Goal: Find specific page/section: Find specific page/section

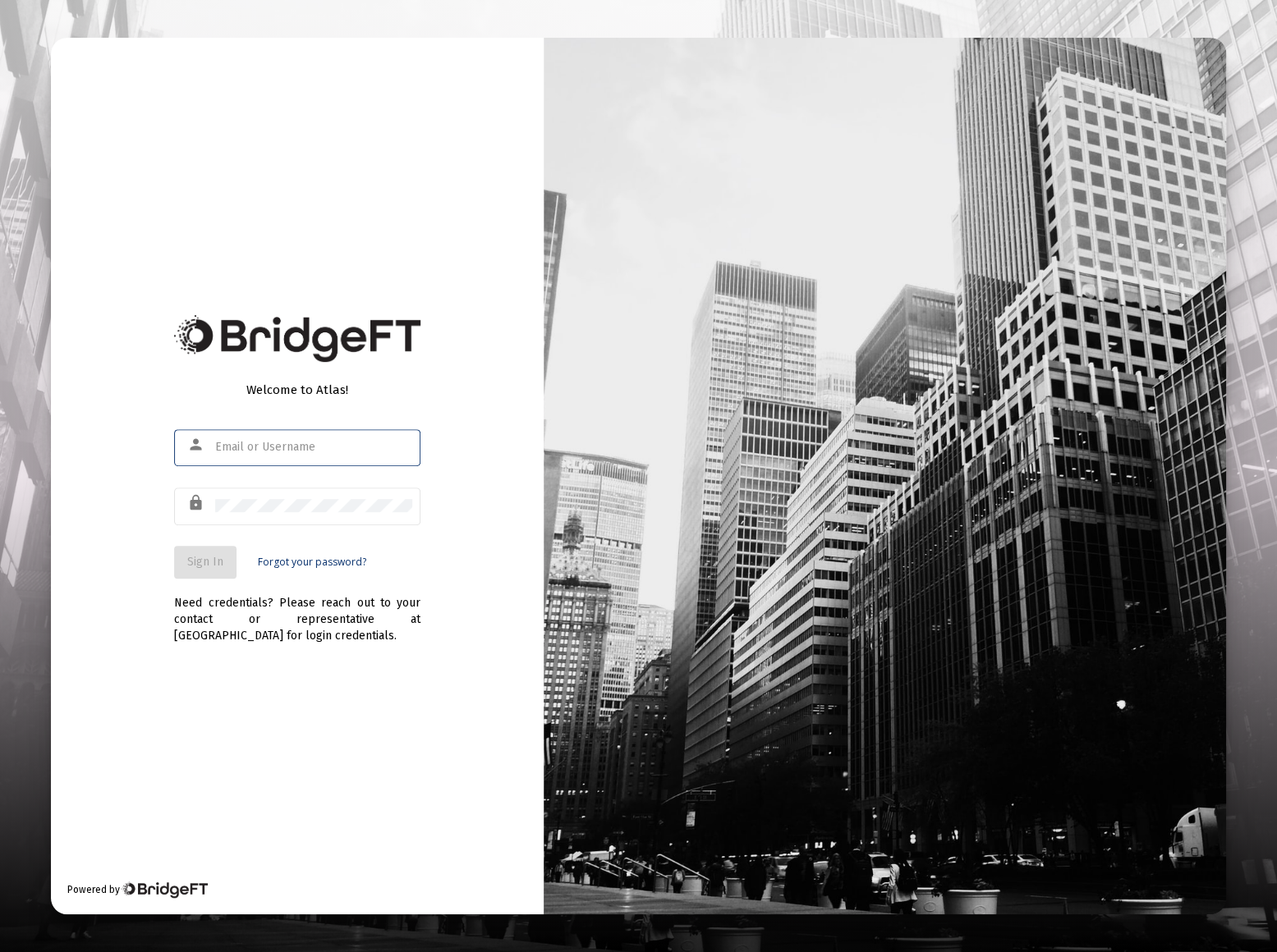
type input "[EMAIL_ADDRESS][DOMAIN_NAME]"
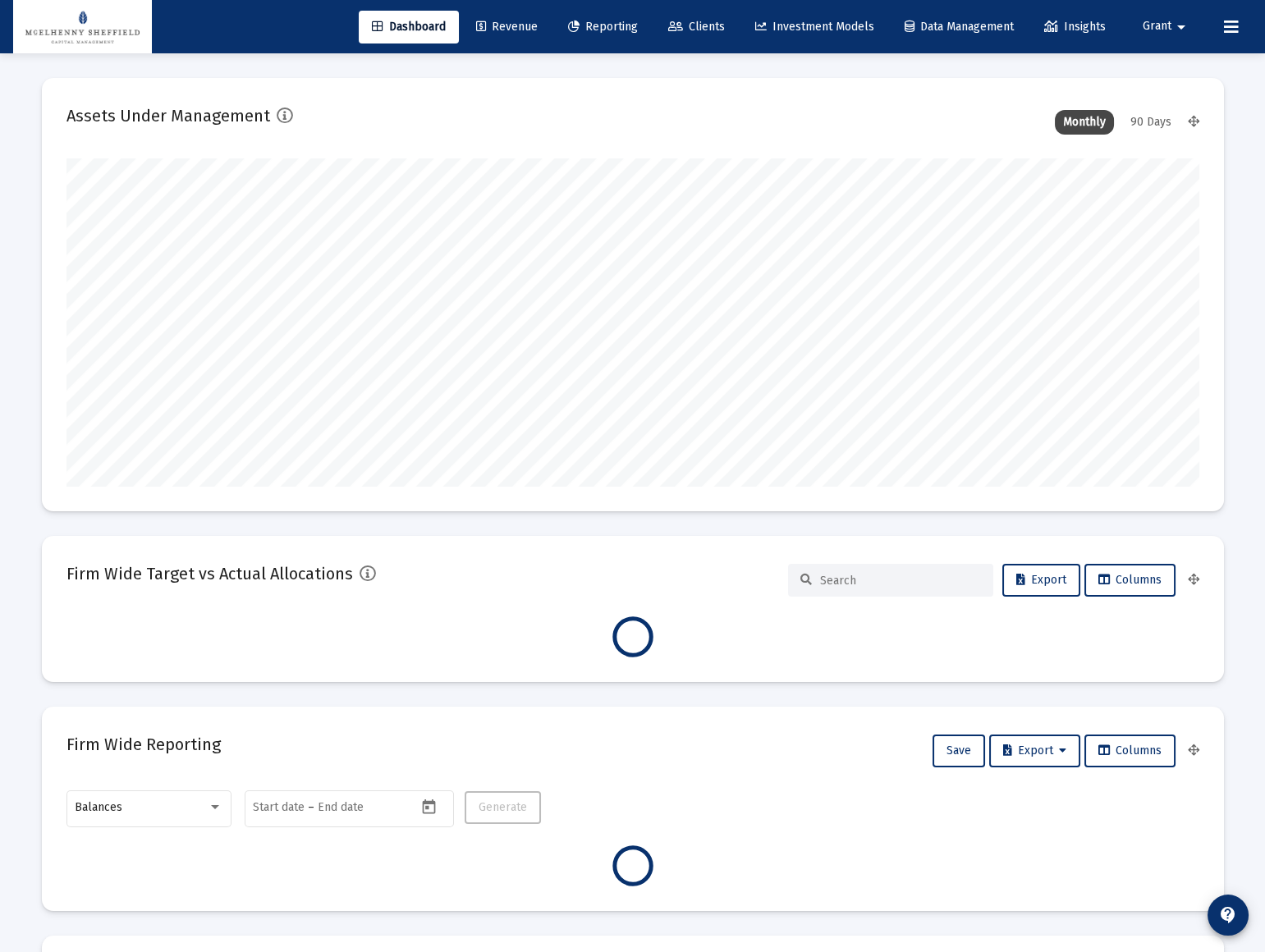
scroll to position [329, 1133]
click at [608, 29] on span "Reporting" at bounding box center [603, 26] width 70 height 14
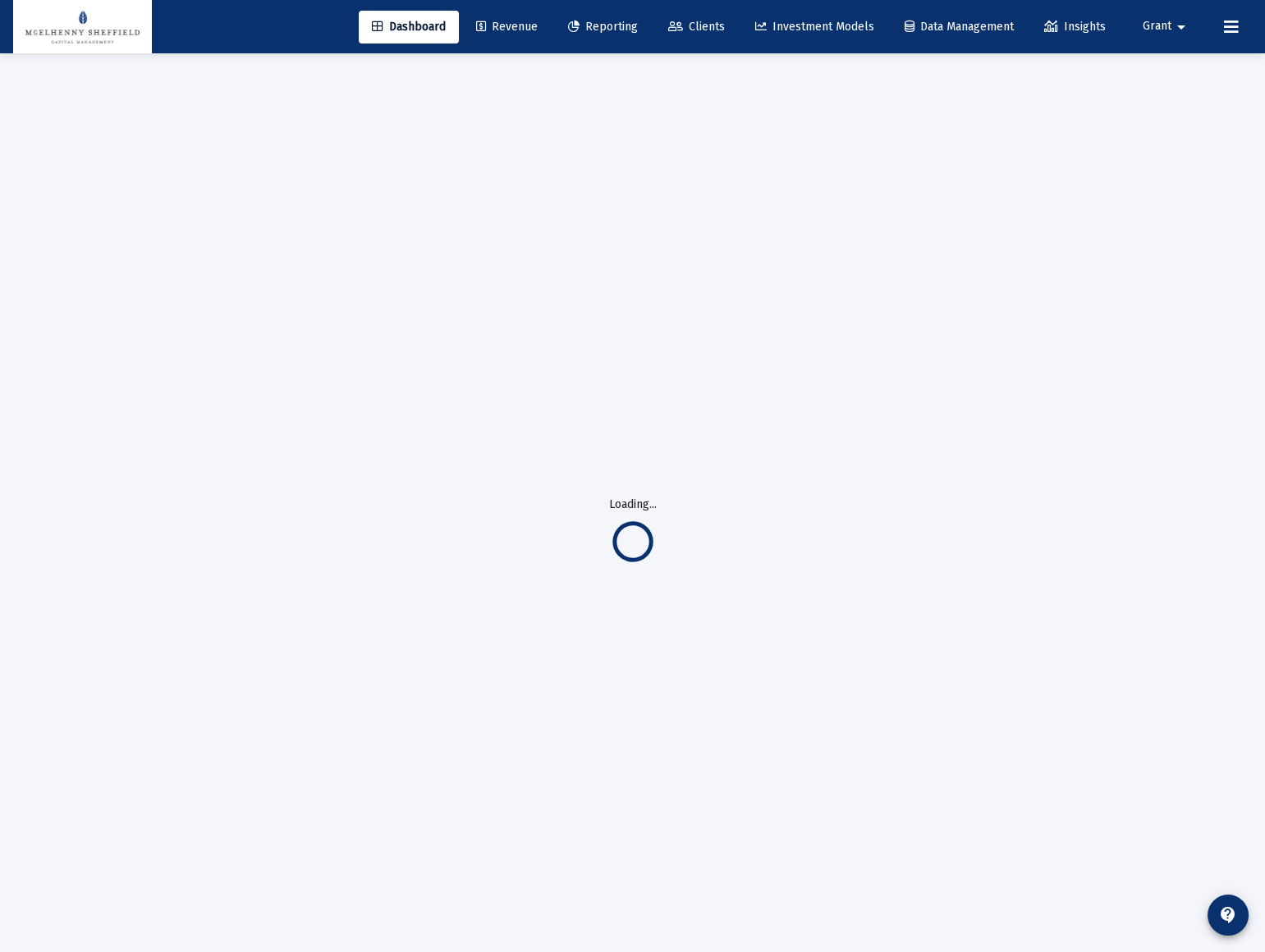
click at [509, 25] on span "Revenue" at bounding box center [507, 26] width 62 height 14
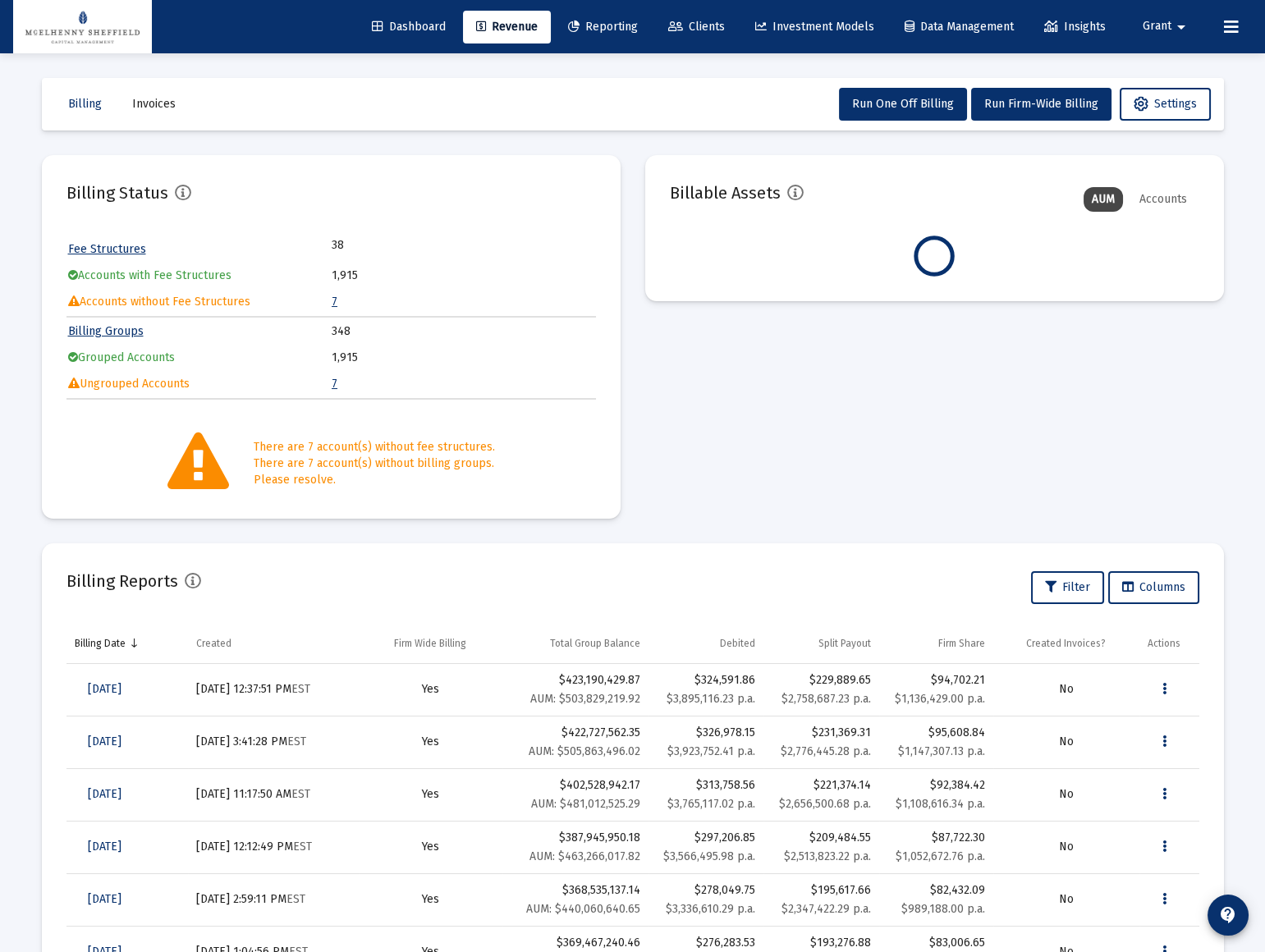
click at [331, 300] on link "7" at bounding box center [334, 302] width 6 height 14
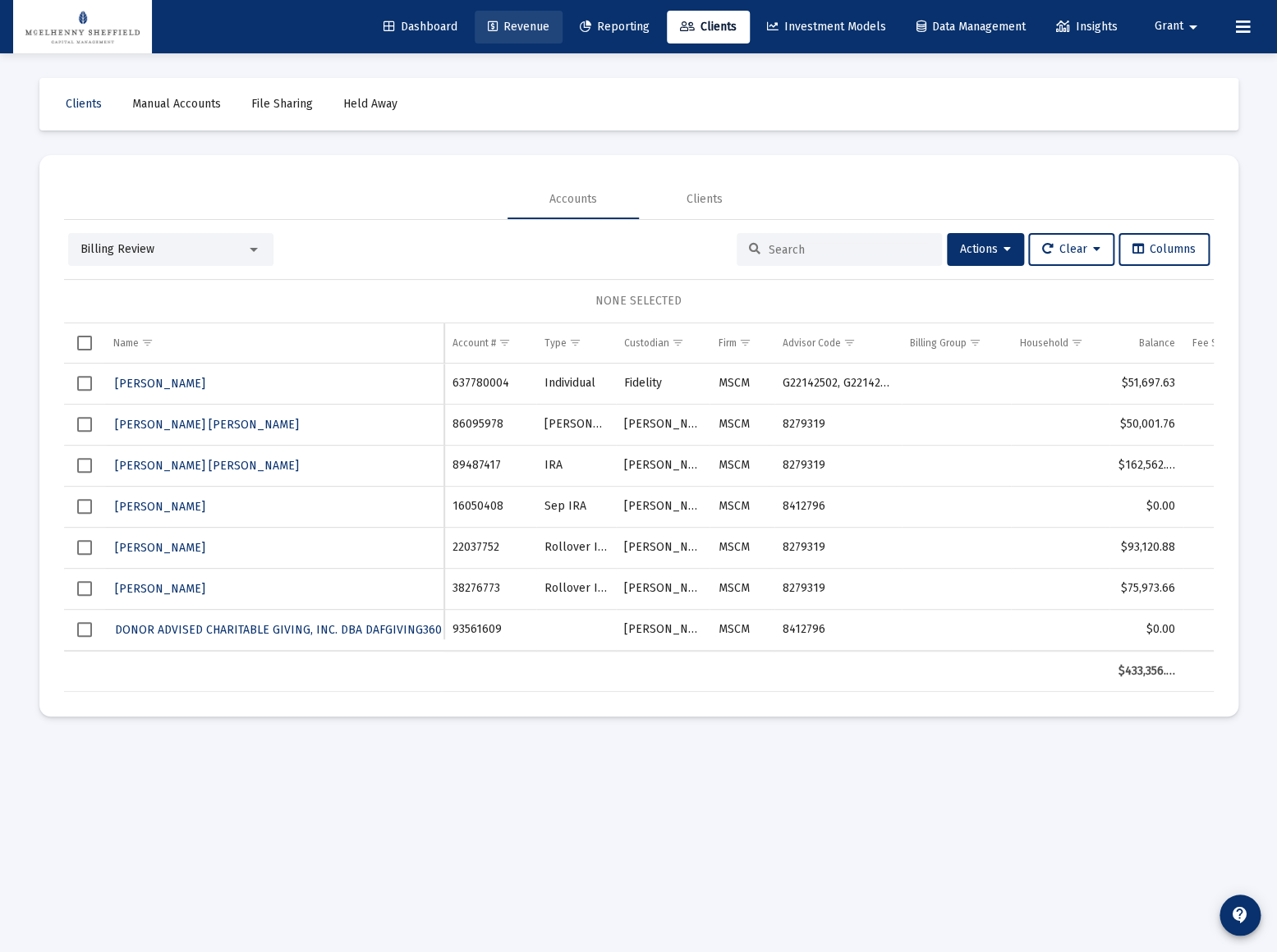
click at [526, 22] on span "Revenue" at bounding box center [519, 26] width 62 height 14
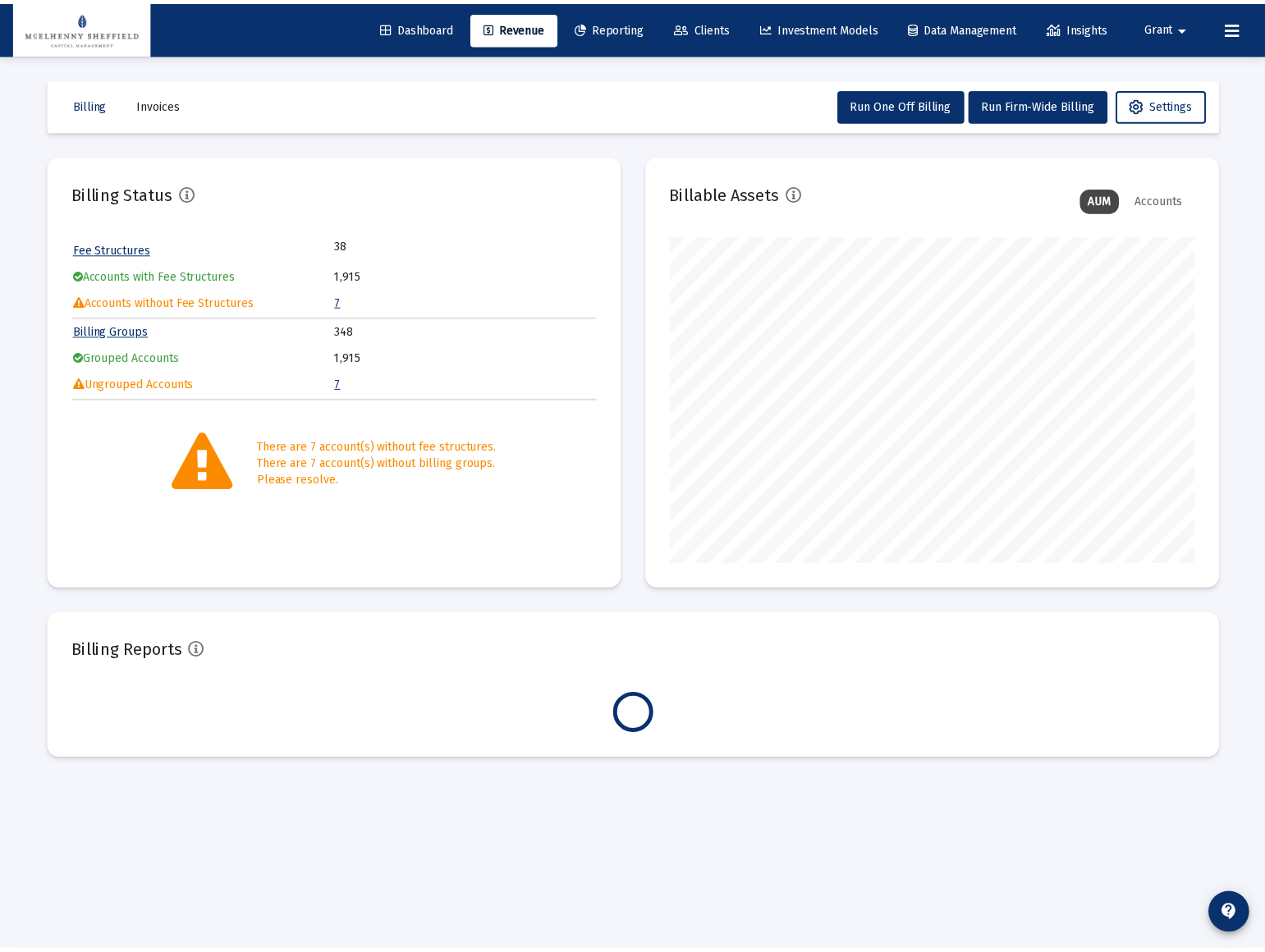
scroll to position [329, 529]
